Goal: Task Accomplishment & Management: Complete application form

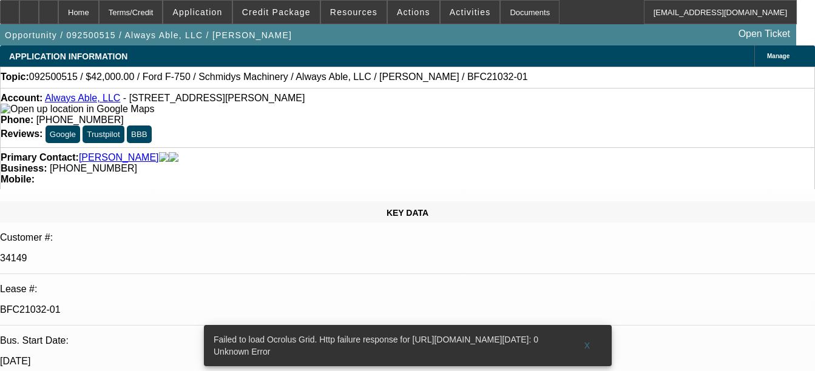
select select "0"
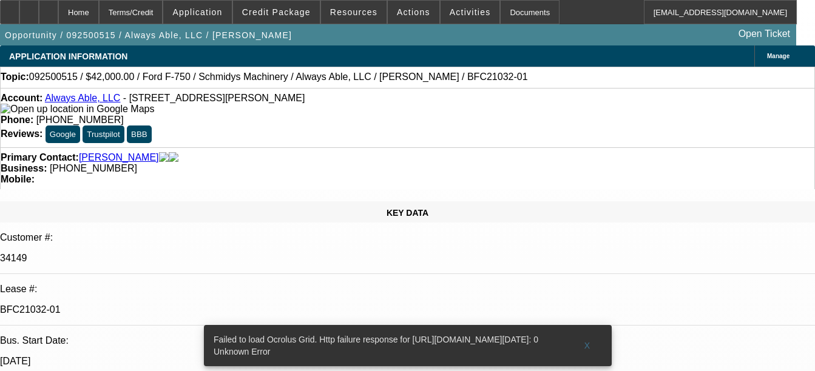
select select "0"
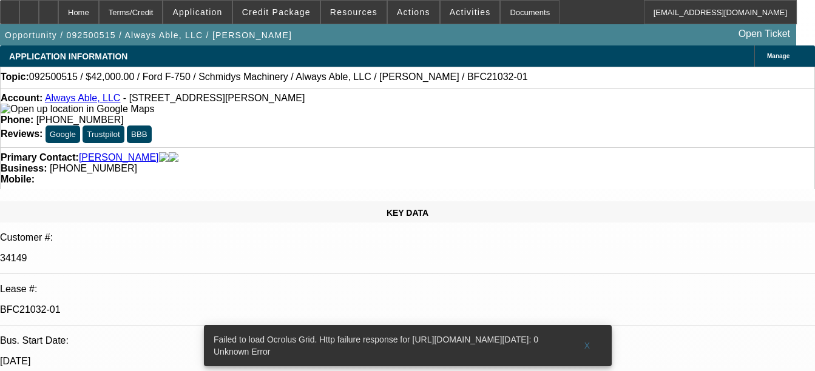
select select "0"
select select "1"
select select "6"
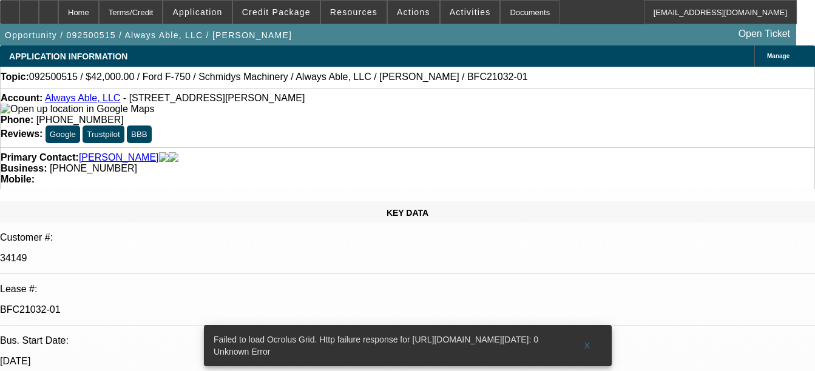
select select "1"
select select "6"
select select "1"
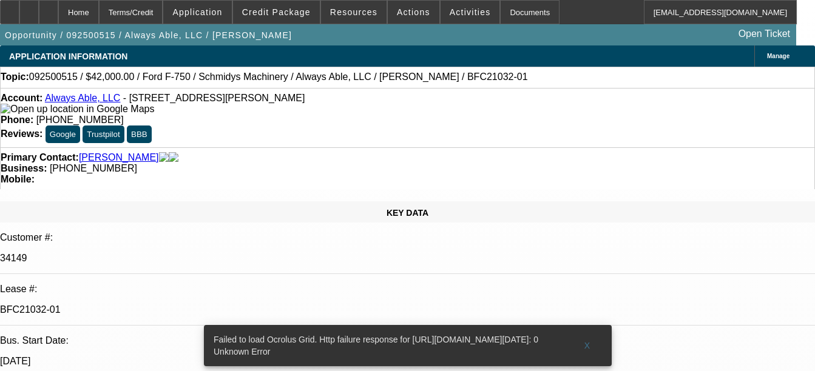
select select "6"
select select "1"
select select "6"
click at [517, 21] on div "Documents" at bounding box center [529, 12] width 59 height 24
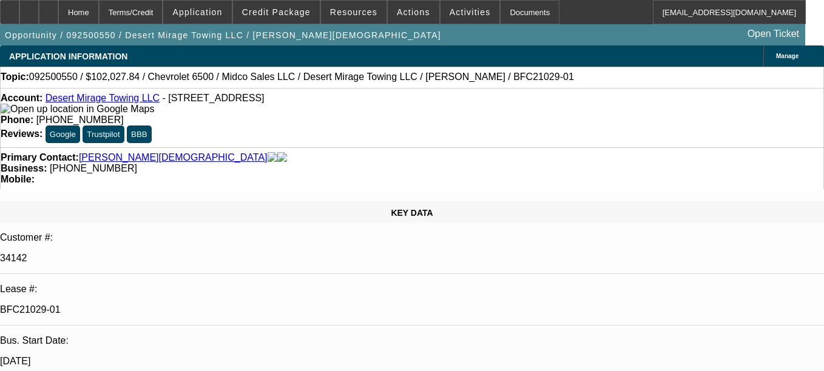
select select "0"
select select "3"
select select "0.1"
select select "4"
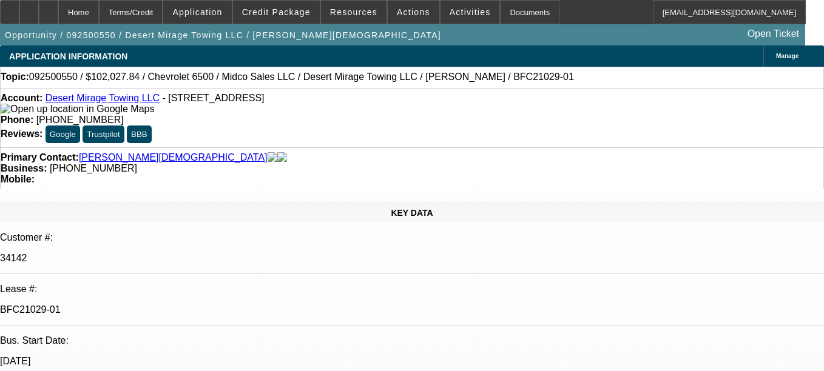
select select "0"
select select "3"
select select "0.1"
select select "4"
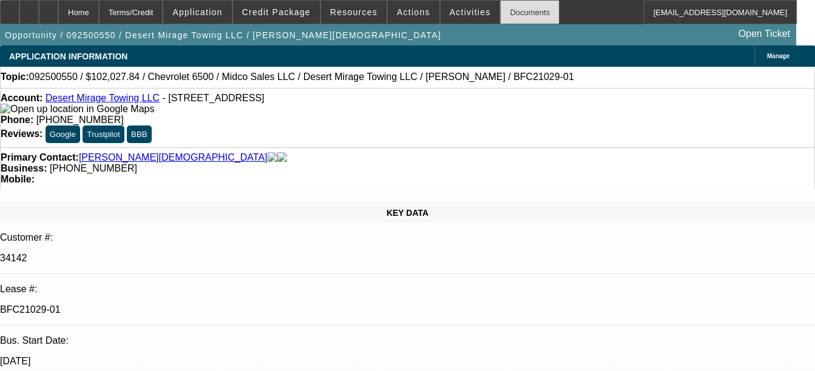
click at [500, 6] on div "Documents" at bounding box center [529, 12] width 59 height 24
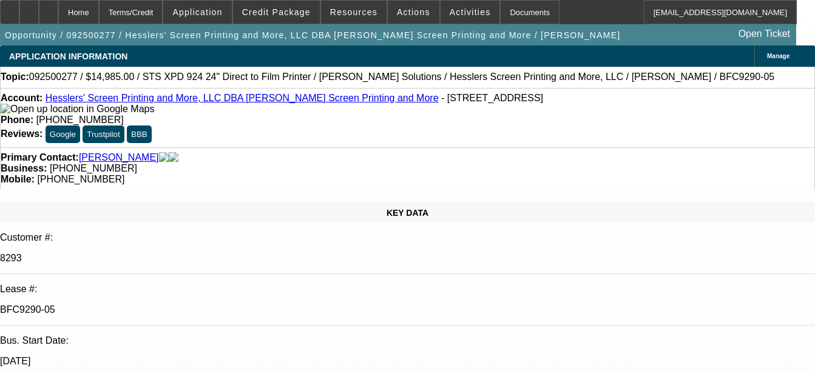
select select "0"
select select "2"
select select "0"
select select "2"
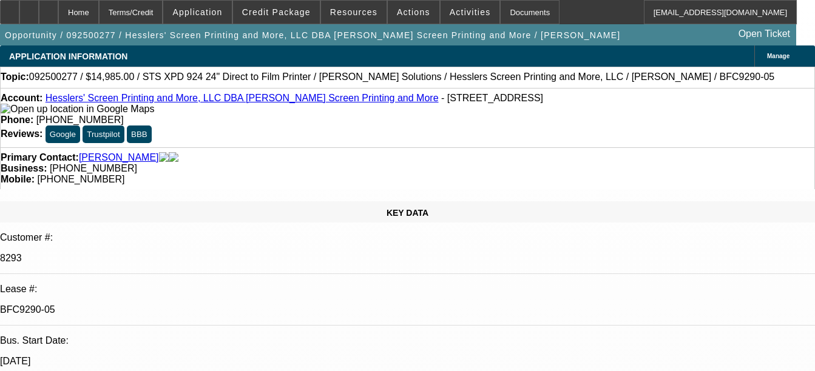
select select "0.1"
select select "0"
select select "2"
select select "0"
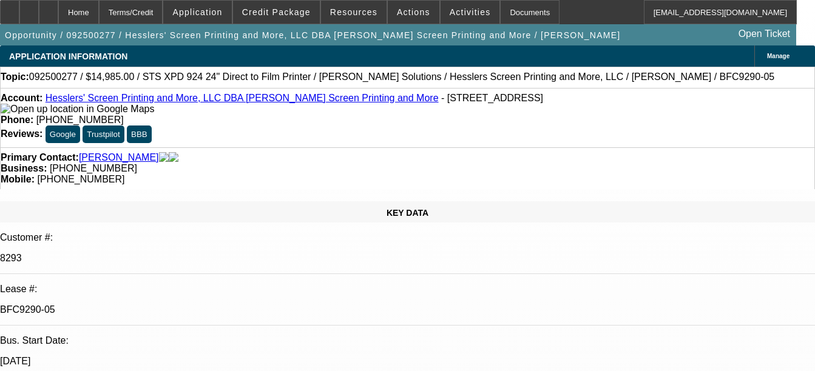
select select "2"
select select "0.1"
select select "1"
select select "2"
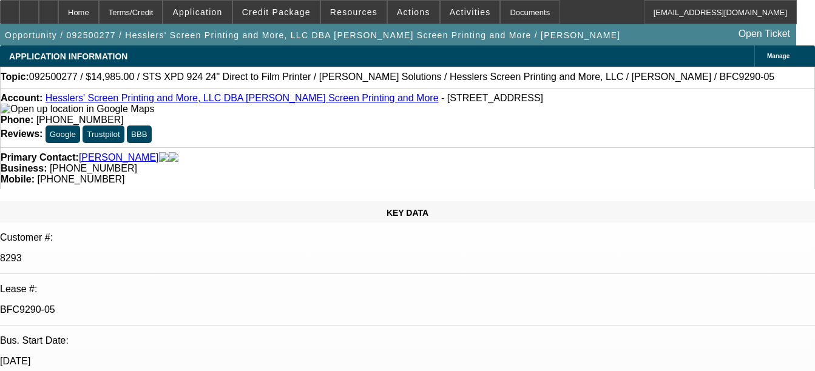
select select "1"
select select "2"
select select "4"
select select "1"
select select "2"
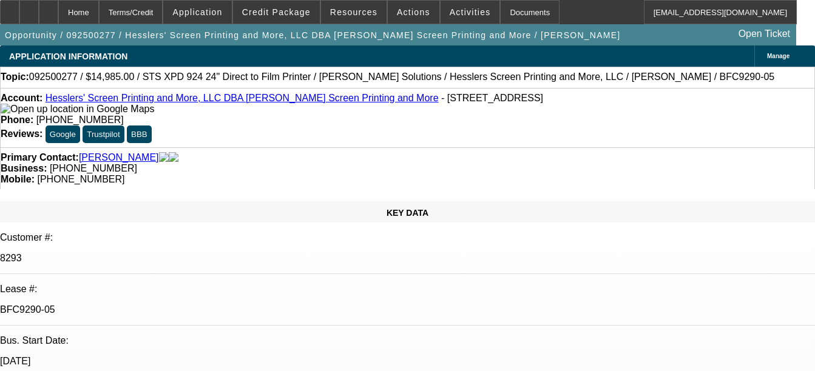
select select "2"
select select "1"
select select "2"
select select "4"
